Goal: Ask a question

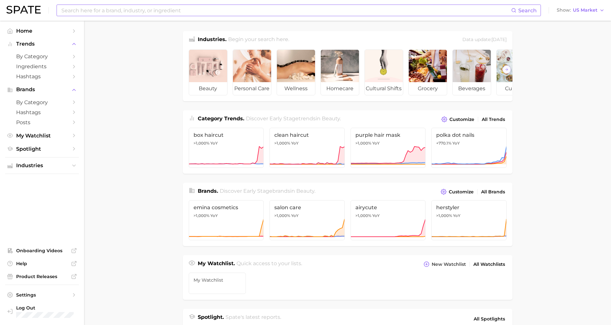
click at [77, 9] on input at bounding box center [286, 10] width 451 height 11
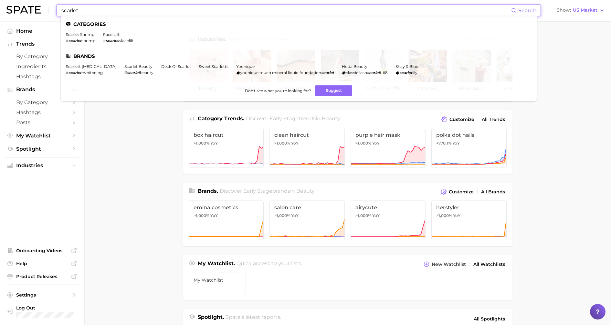
drag, startPoint x: 85, startPoint y: 8, endPoint x: 27, endPoint y: -1, distance: 59.5
click at [27, 0] on html "scarlet Search Categories scarlet shrimp # scarlet shrimp face lift # scarles s…" at bounding box center [305, 162] width 611 height 325
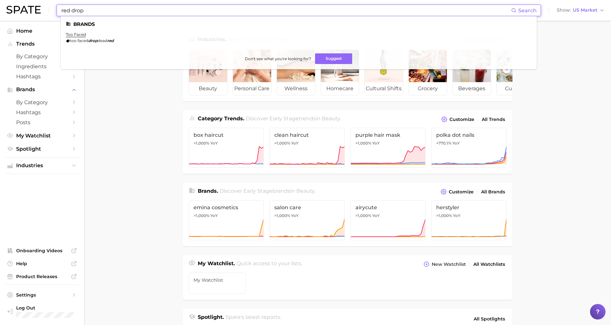
drag, startPoint x: 89, startPoint y: 13, endPoint x: 43, endPoint y: 10, distance: 45.4
click at [43, 10] on div "red drop Search Brands too faced too faced drop dead red Don't see what you're …" at bounding box center [305, 10] width 598 height 21
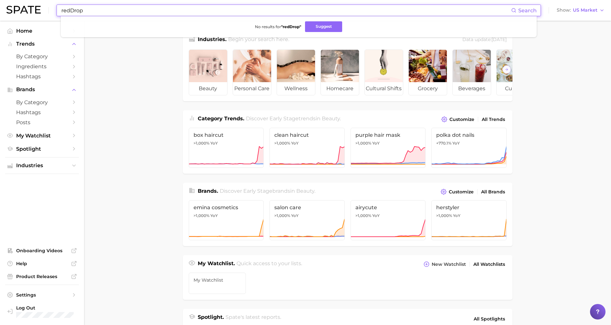
type input "redDrop"
click at [341, 28] on li "No results for " redDrop " Suggest" at bounding box center [299, 26] width 466 height 11
click at [327, 27] on button "Suggest" at bounding box center [323, 26] width 37 height 11
